Goal: Task Accomplishment & Management: Use online tool/utility

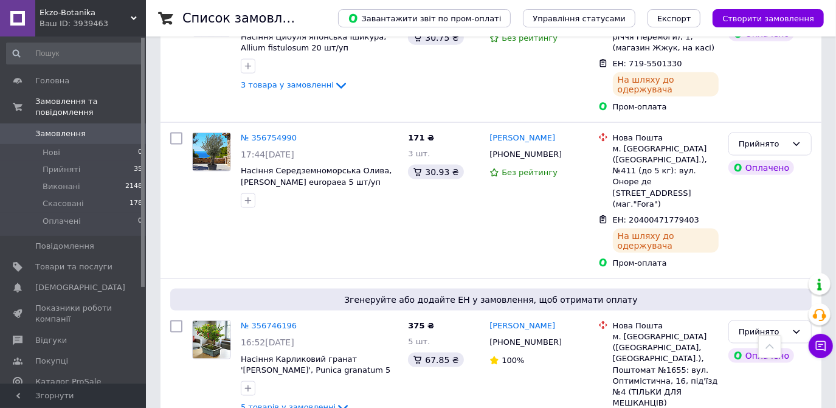
scroll to position [1105, 0]
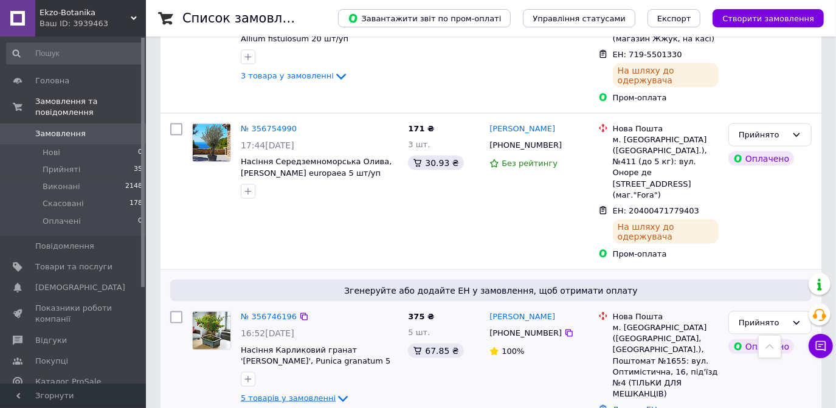
click at [338, 396] on icon at bounding box center [343, 399] width 10 height 6
click at [335, 391] on icon at bounding box center [342, 398] width 15 height 15
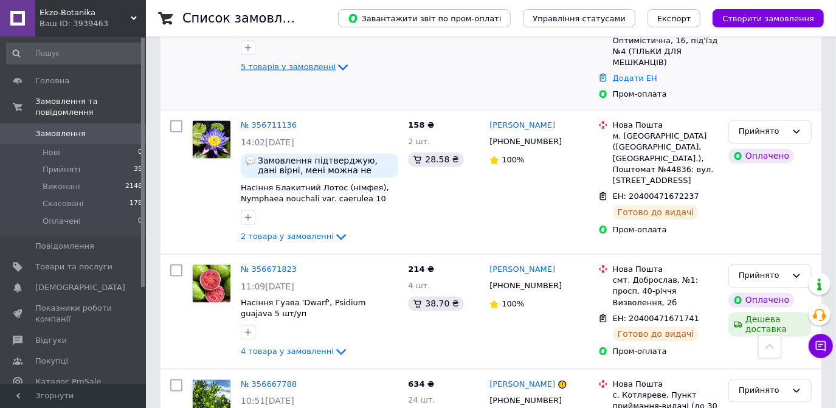
scroll to position [1215, 0]
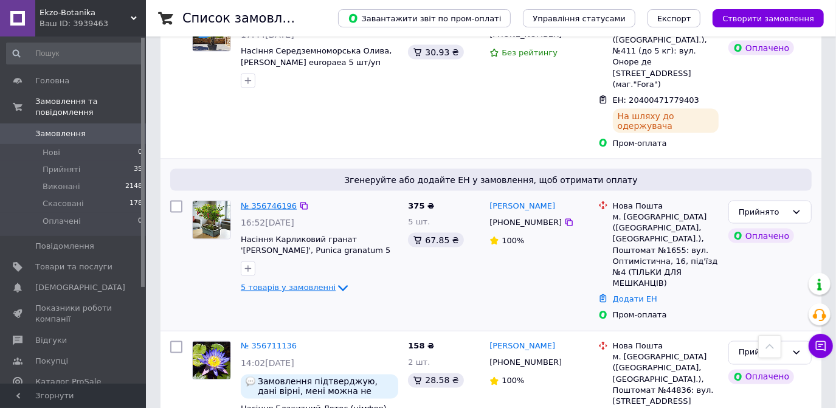
click at [256, 201] on link "№ 356746196" at bounding box center [269, 205] width 56 height 9
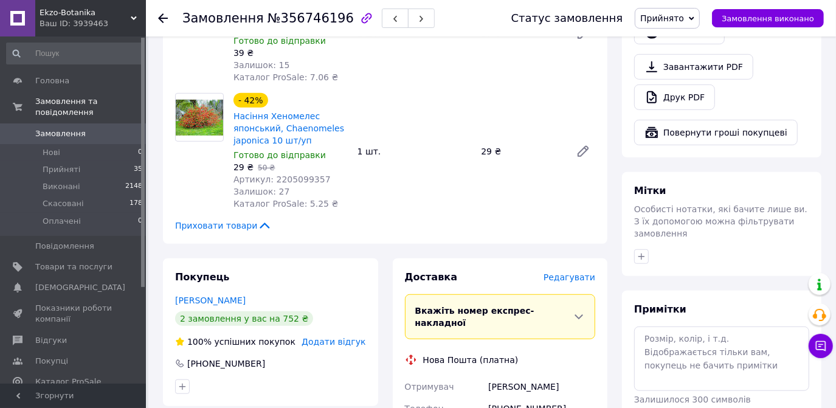
scroll to position [497, 0]
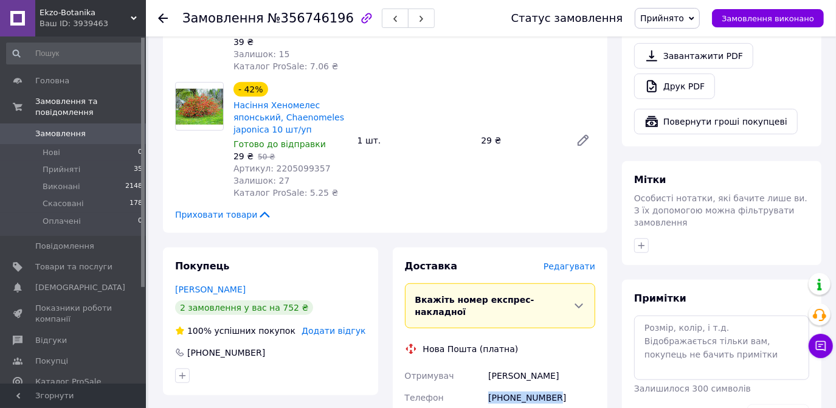
drag, startPoint x: 553, startPoint y: 358, endPoint x: 487, endPoint y: 359, distance: 65.6
click at [487, 386] on div "[PHONE_NUMBER]" at bounding box center [542, 403] width 112 height 34
copy div "[PHONE_NUMBER]"
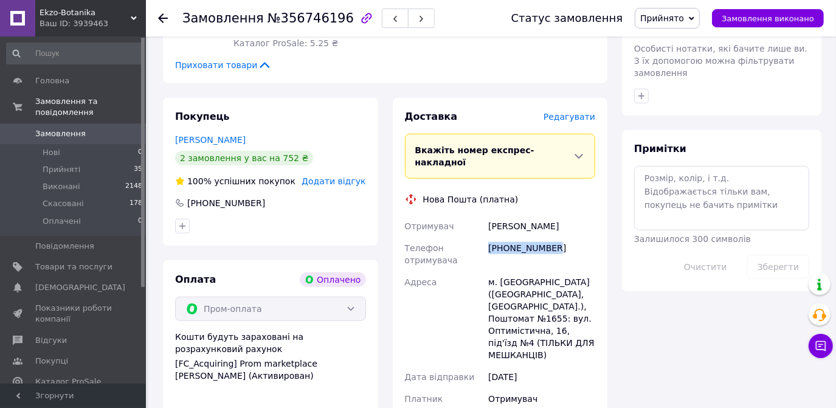
scroll to position [662, 0]
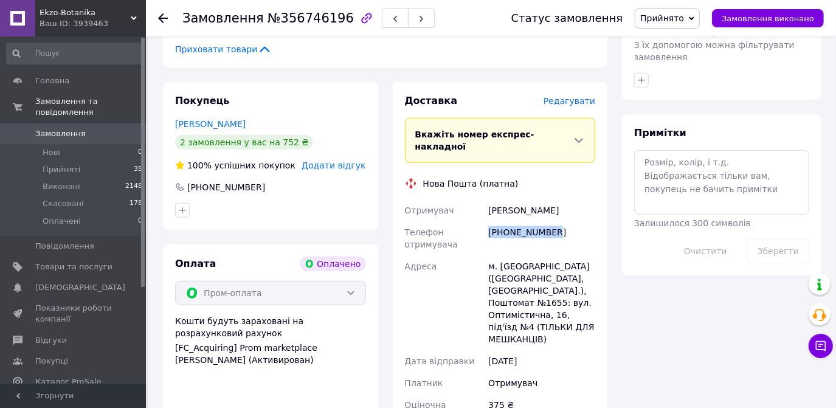
drag, startPoint x: 564, startPoint y: 175, endPoint x: 487, endPoint y: 166, distance: 77.1
click at [487, 199] on div "[PERSON_NAME]" at bounding box center [542, 210] width 112 height 22
copy div "[PERSON_NAME]"
drag, startPoint x: 557, startPoint y: 254, endPoint x: 540, endPoint y: 254, distance: 17.0
click at [540, 255] on div "м. [GEOGRAPHIC_DATA] ([GEOGRAPHIC_DATA], [GEOGRAPHIC_DATA].), Поштомат №1655: в…" at bounding box center [542, 302] width 112 height 95
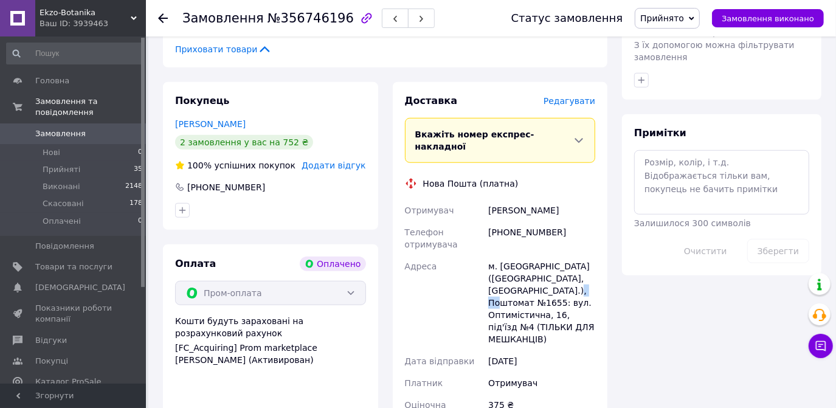
copy div "1655"
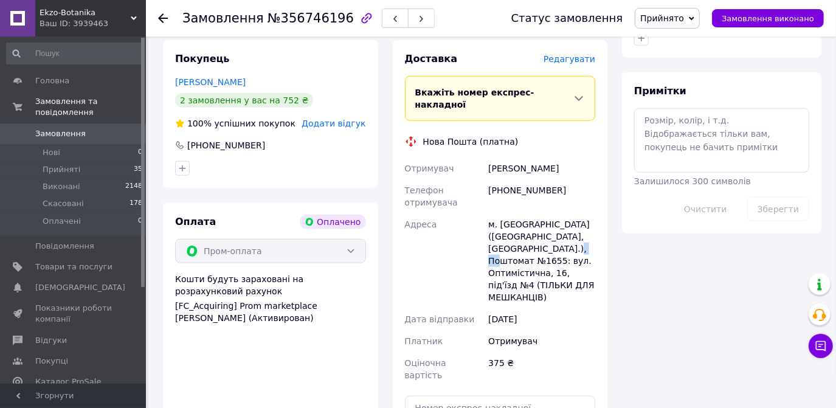
scroll to position [828, 0]
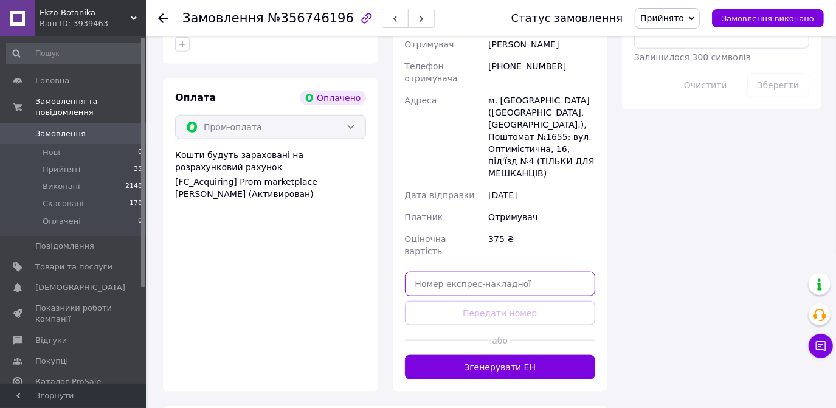
click at [448, 272] on input "text" at bounding box center [500, 284] width 191 height 24
paste input "20400471921711"
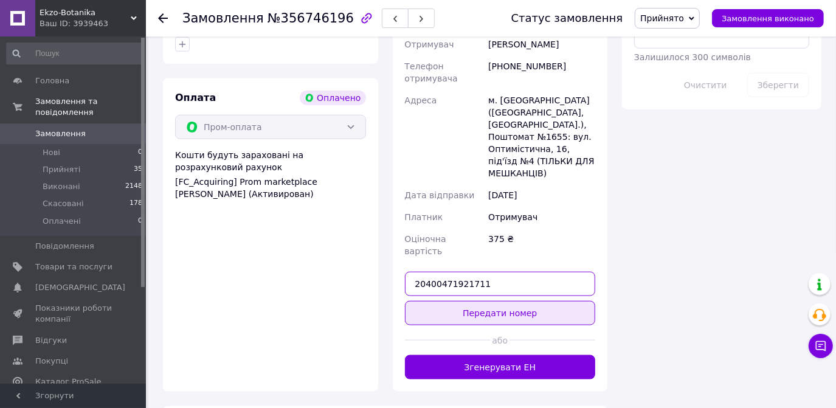
type input "20400471921711"
click at [499, 301] on button "Передати номер" at bounding box center [500, 313] width 191 height 24
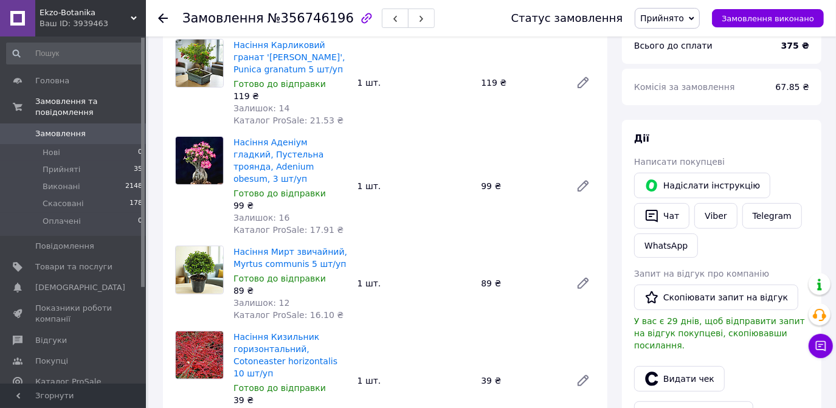
scroll to position [331, 0]
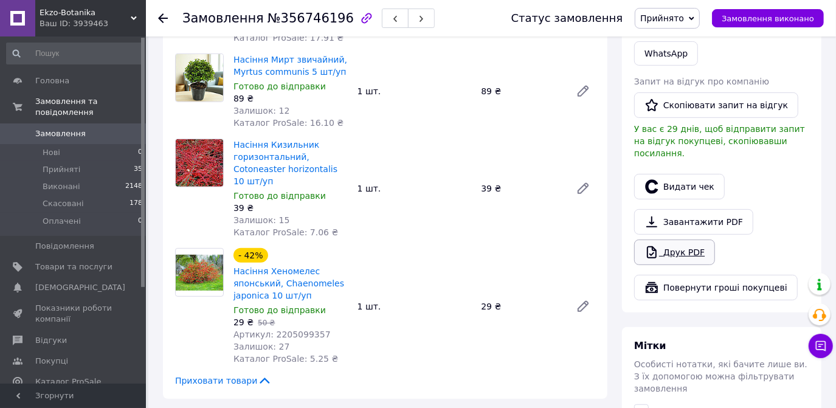
click at [683, 244] on link "Друк PDF" at bounding box center [674, 252] width 81 height 26
click at [158, 13] on icon at bounding box center [163, 18] width 10 height 10
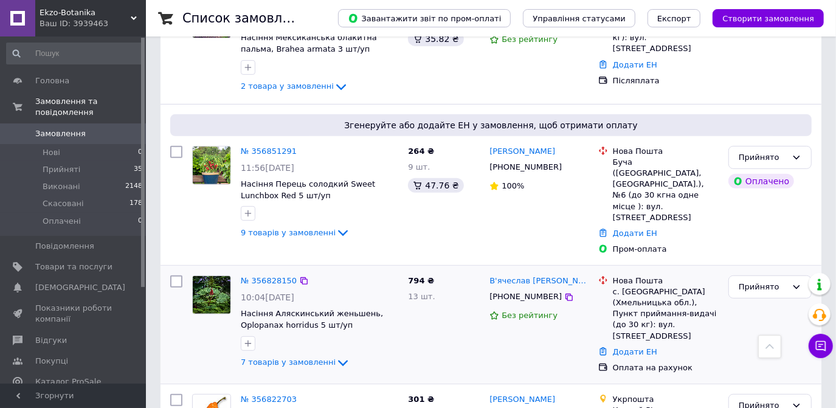
scroll to position [276, 0]
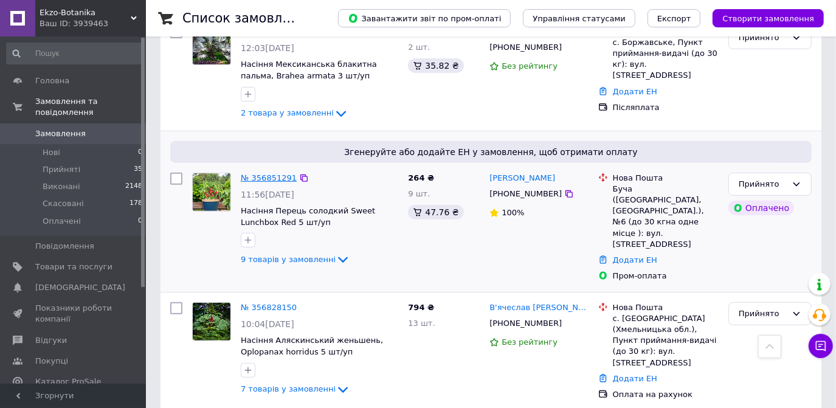
click at [272, 173] on link "№ 356851291" at bounding box center [269, 177] width 56 height 9
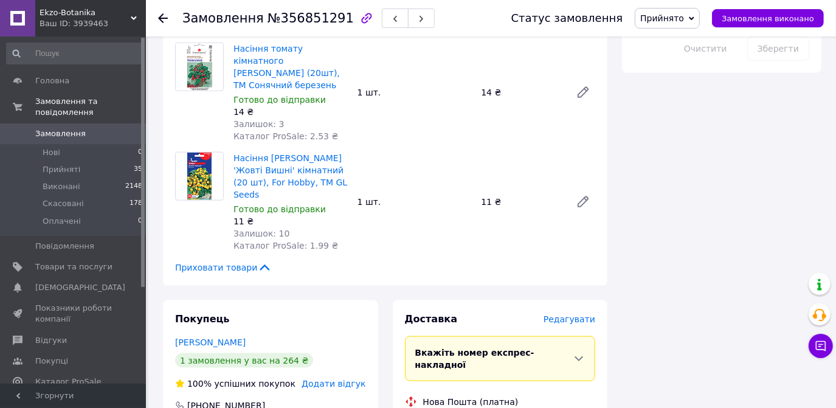
scroll to position [884, 0]
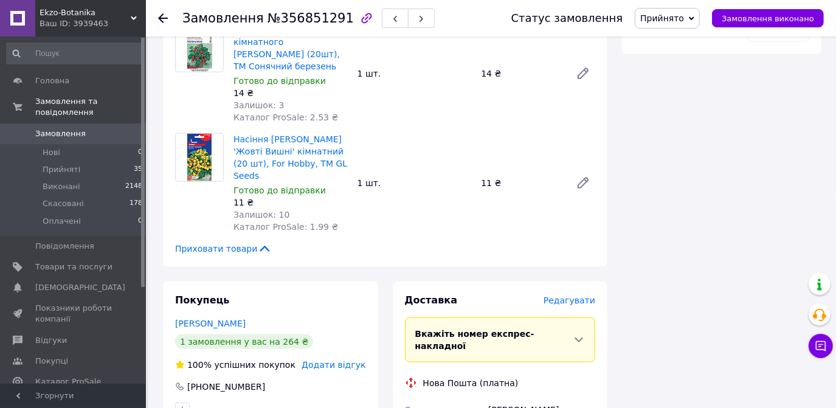
drag, startPoint x: 555, startPoint y: 336, endPoint x: 486, endPoint y: 323, distance: 70.4
copy div "[PHONE_NUMBER]"
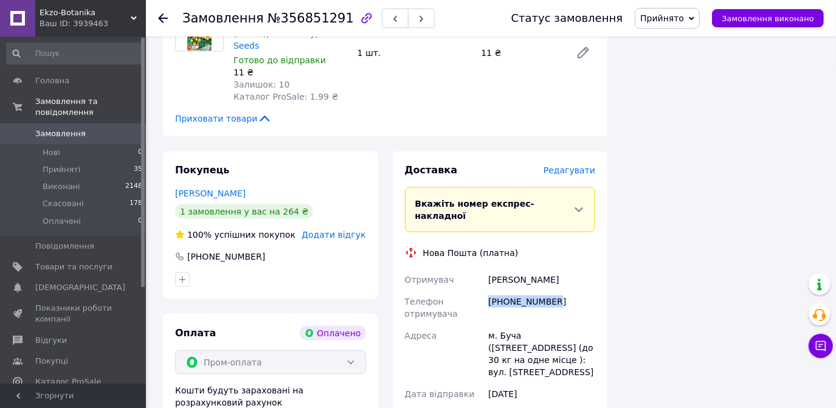
scroll to position [1049, 0]
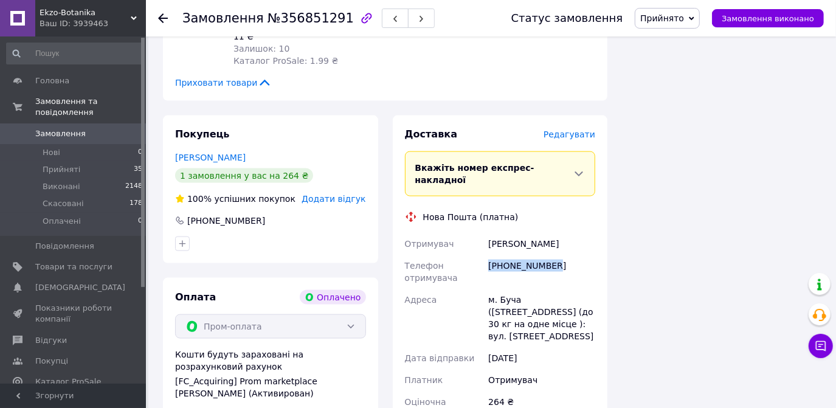
drag, startPoint x: 552, startPoint y: 147, endPoint x: 481, endPoint y: 145, distance: 71.1
click at [481, 233] on div "Отримувач [PERSON_NAME] Телефон отримувача [PHONE_NUMBER] Адреса [PERSON_NAME].…" at bounding box center [500, 329] width 196 height 192
copy div "Отримувач [PERSON_NAME]"
paste input "20400471922497"
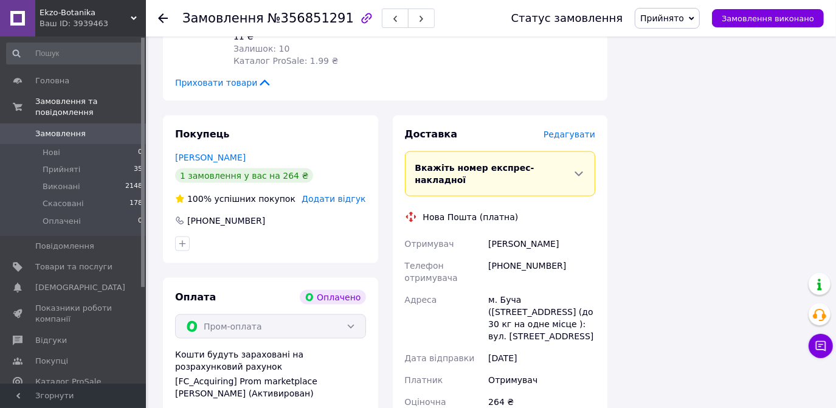
type input "20400471922497"
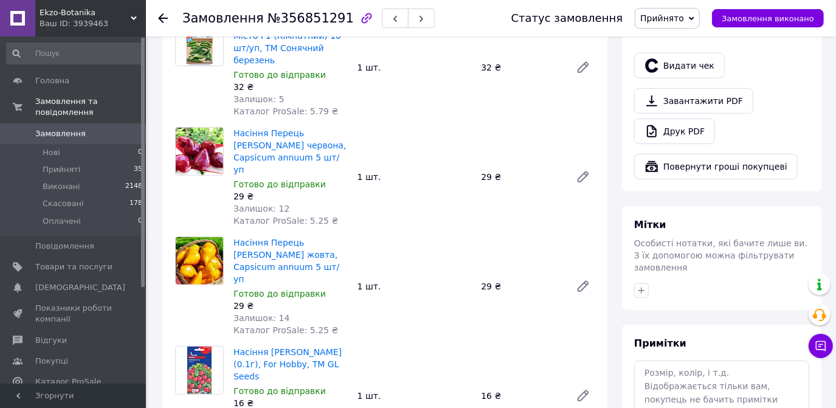
scroll to position [386, 0]
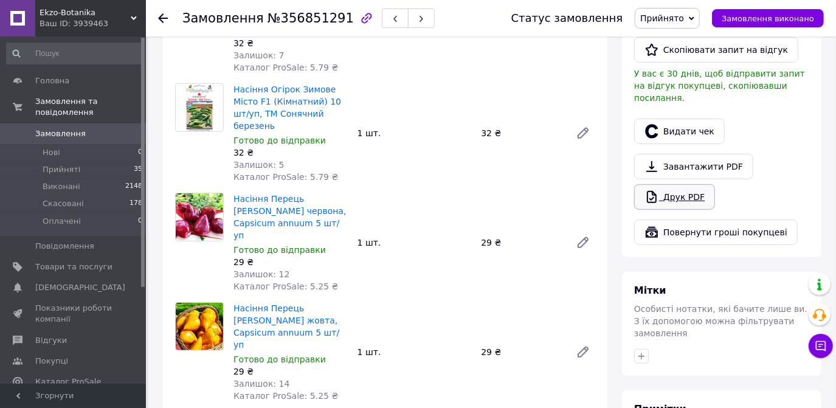
click at [690, 187] on link "Друк PDF" at bounding box center [674, 197] width 81 height 26
click at [164, 19] on icon at bounding box center [163, 18] width 10 height 10
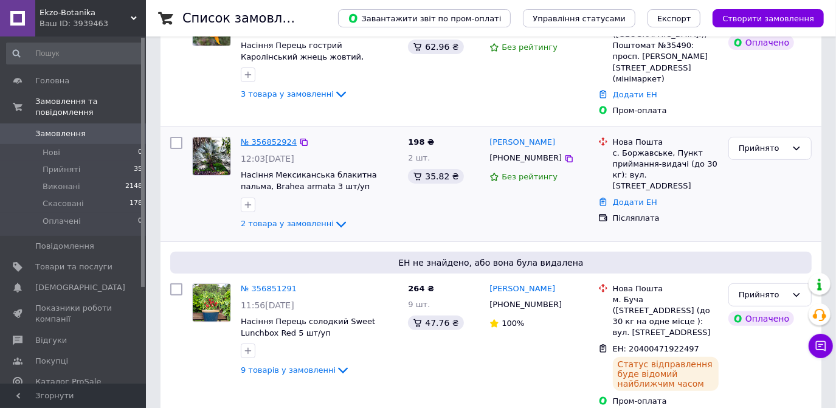
click at [271, 137] on link "№ 356852924" at bounding box center [269, 141] width 56 height 9
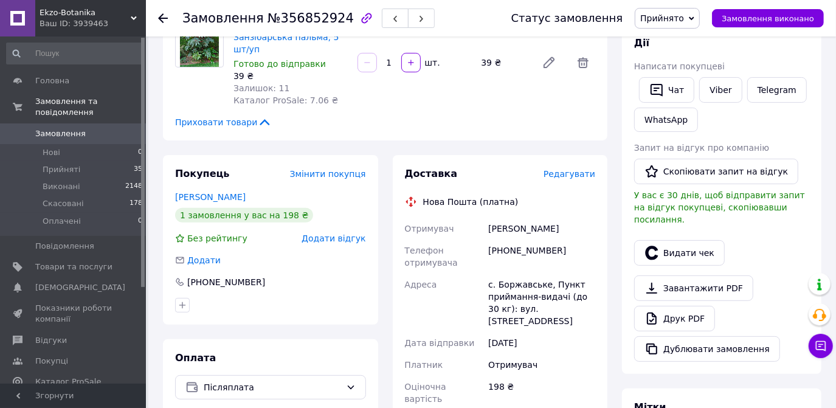
scroll to position [221, 0]
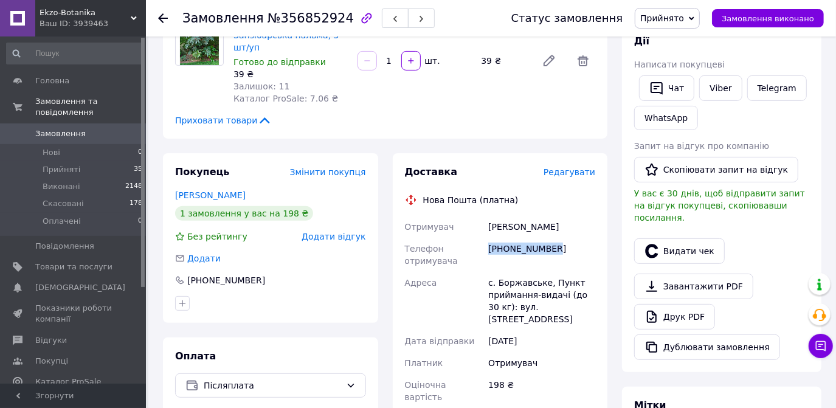
drag, startPoint x: 555, startPoint y: 247, endPoint x: 487, endPoint y: 244, distance: 67.5
click at [487, 244] on div "[PHONE_NUMBER]" at bounding box center [542, 255] width 112 height 34
copy div "[PHONE_NUMBER]"
drag, startPoint x: 567, startPoint y: 231, endPoint x: 486, endPoint y: 218, distance: 82.5
click at [486, 218] on div "[PERSON_NAME]" at bounding box center [542, 227] width 112 height 22
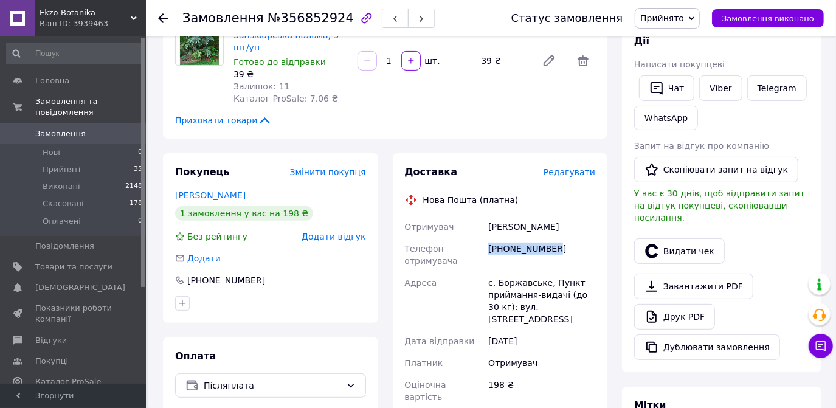
copy div "[PERSON_NAME]"
drag, startPoint x: 542, startPoint y: 284, endPoint x: 498, endPoint y: 283, distance: 43.8
click at [498, 283] on div "с. Боржавське, Пункт приймання-видачі (до 30 кг): вул. [STREET_ADDRESS]" at bounding box center [542, 301] width 112 height 58
copy div "Боржавське"
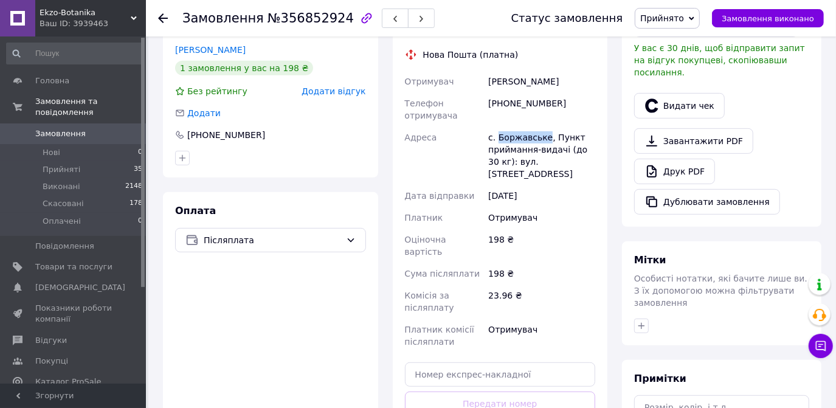
scroll to position [386, 0]
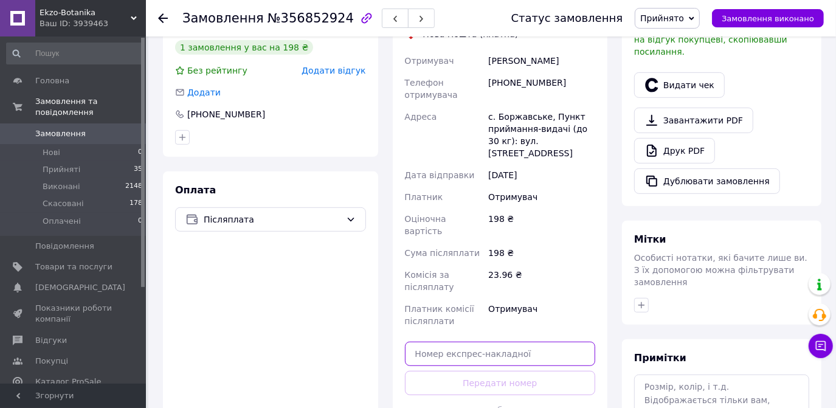
click at [472, 341] on input "text" at bounding box center [500, 353] width 191 height 24
paste input "20400471923176"
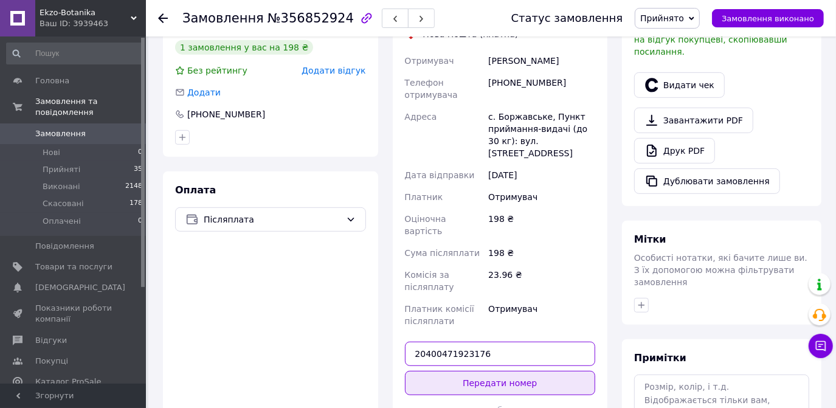
type input "20400471923176"
click at [486, 371] on button "Передати номер" at bounding box center [500, 383] width 191 height 24
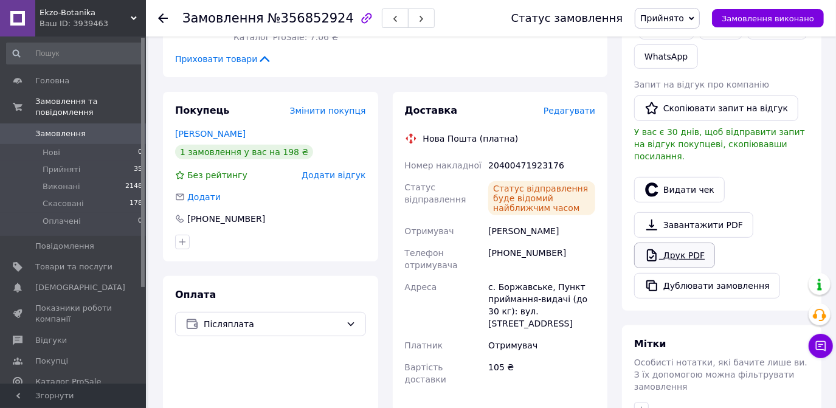
scroll to position [276, 0]
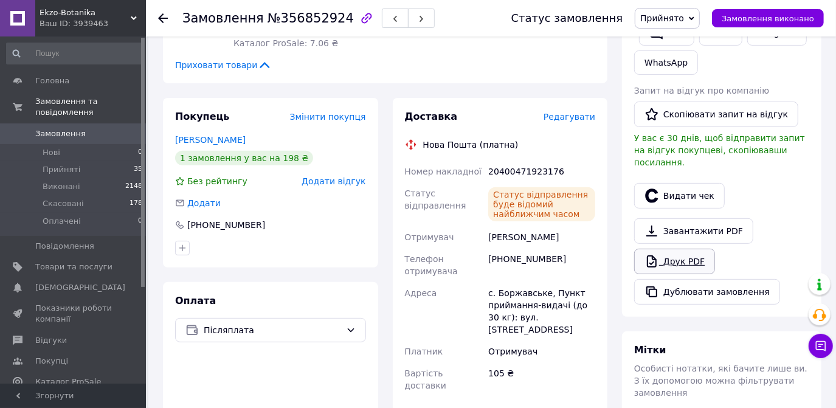
click at [700, 255] on link "Друк PDF" at bounding box center [674, 262] width 81 height 26
click at [163, 20] on icon at bounding box center [163, 18] width 10 height 10
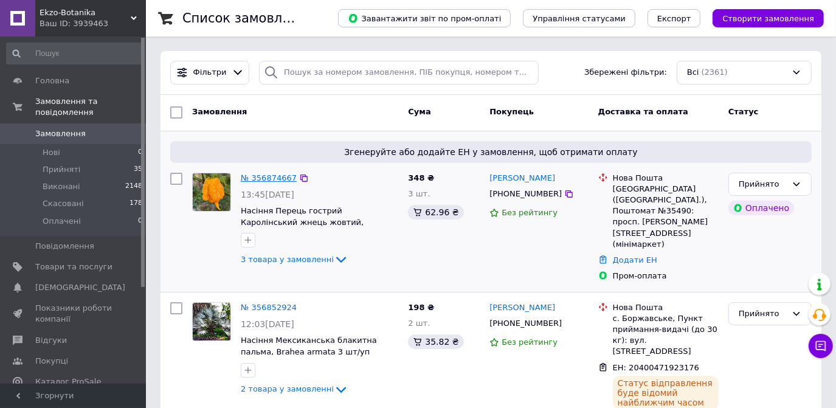
click at [259, 177] on link "№ 356874667" at bounding box center [269, 177] width 56 height 9
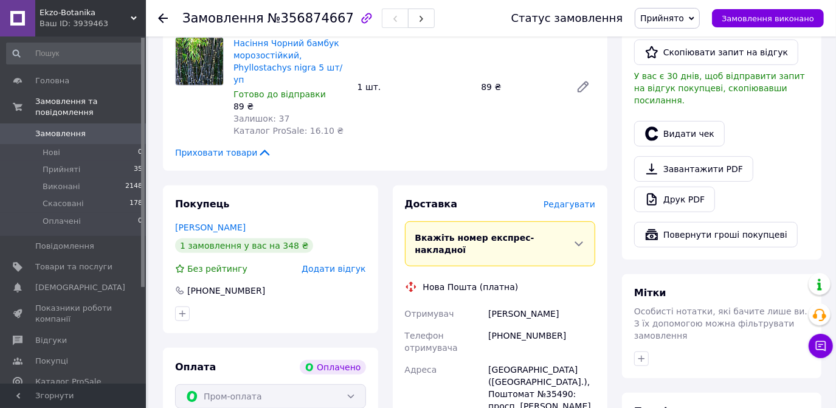
scroll to position [442, 0]
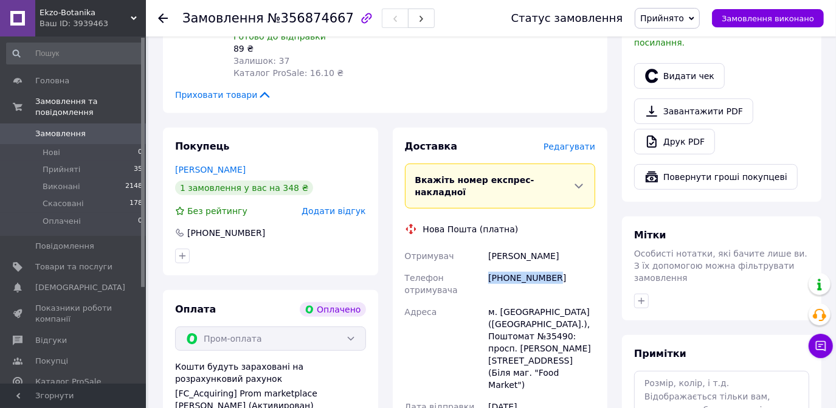
drag, startPoint x: 553, startPoint y: 239, endPoint x: 488, endPoint y: 237, distance: 65.0
click at [488, 267] on div "[PHONE_NUMBER]" at bounding box center [542, 284] width 112 height 34
copy div "[PHONE_NUMBER]"
drag, startPoint x: 545, startPoint y: 218, endPoint x: 481, endPoint y: 215, distance: 63.8
click at [481, 245] on div "Отримувач [PERSON_NAME] Телефон отримувача [PHONE_NUMBER] Адреса м. [GEOGRAPHIC…" at bounding box center [500, 359] width 196 height 228
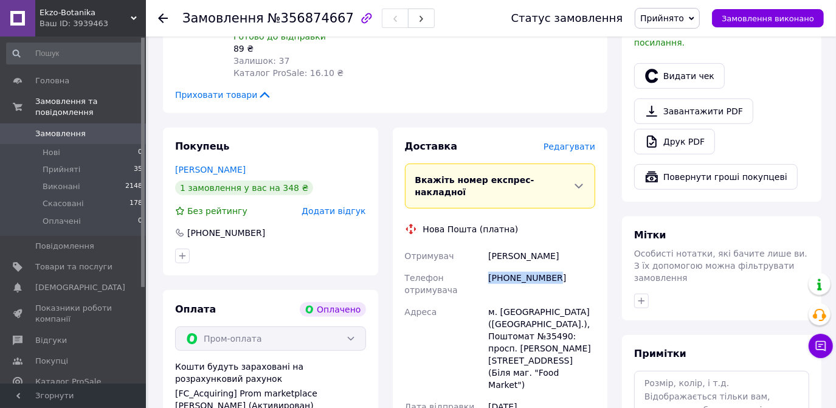
copy div "Отримувач [PERSON_NAME]"
drag, startPoint x: 562, startPoint y: 286, endPoint x: 541, endPoint y: 287, distance: 20.7
click at [541, 301] on div "м. [GEOGRAPHIC_DATA] ([GEOGRAPHIC_DATA].), Поштомат №35490: просп. [PERSON_NAME…" at bounding box center [542, 348] width 112 height 95
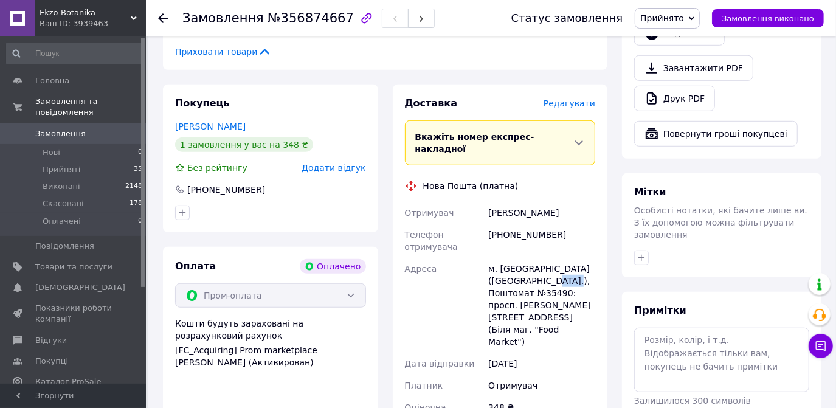
scroll to position [552, 0]
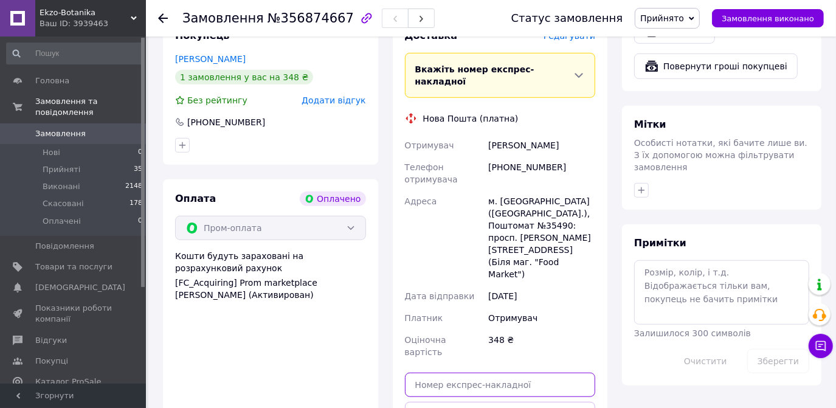
click at [473, 372] on input "text" at bounding box center [500, 384] width 191 height 24
paste input "20400471923656"
type input "20400471923656"
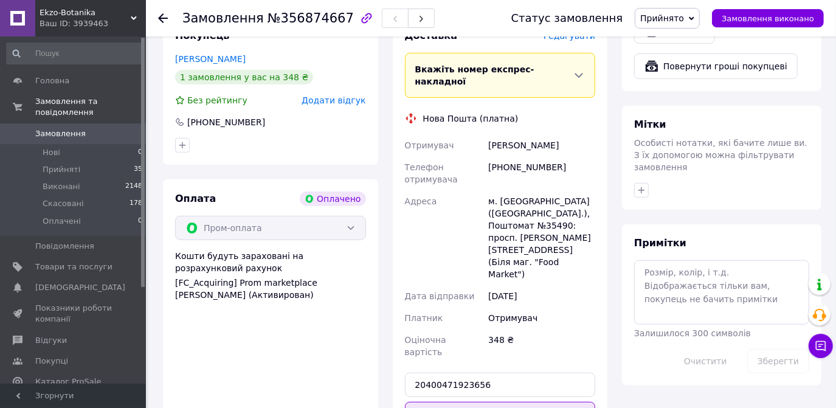
click at [487, 402] on button "Передати номер" at bounding box center [500, 414] width 191 height 24
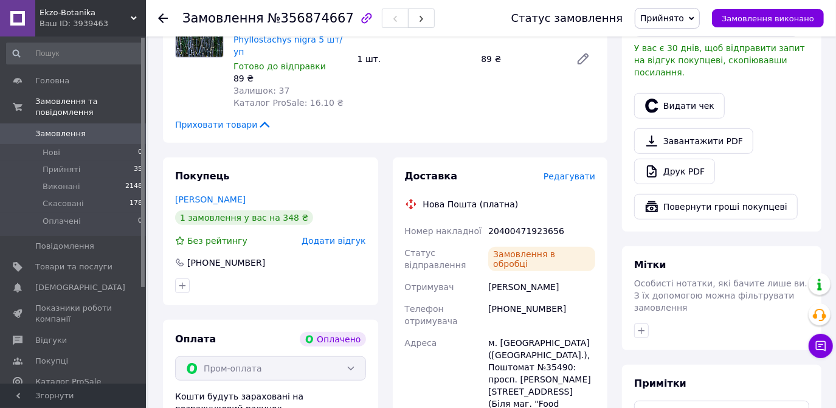
scroll to position [386, 0]
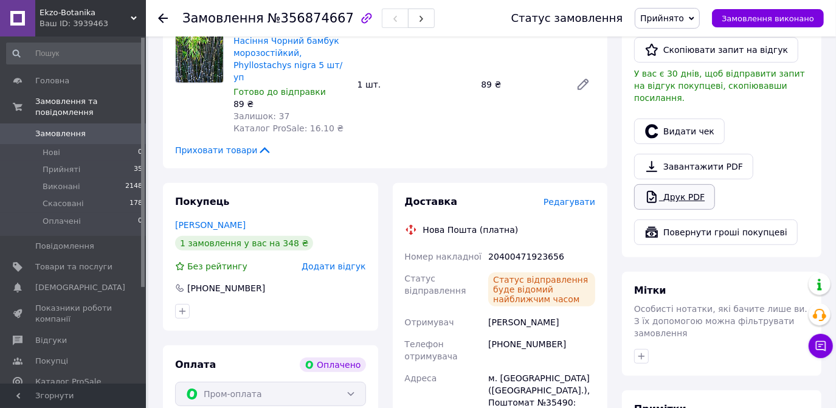
click at [688, 185] on link "Друк PDF" at bounding box center [674, 197] width 81 height 26
